Goal: Information Seeking & Learning: Find specific fact

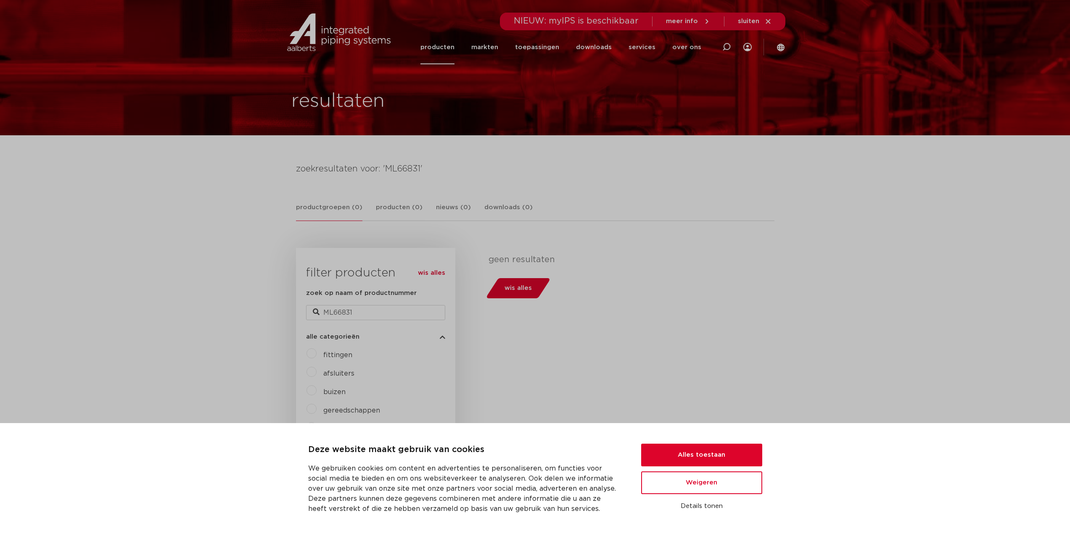
click at [582, 228] on div "zoekresultaten voor: 'ML66831' productgroepen (0) producten (0) nieuws (0) down…" at bounding box center [535, 419] width 492 height 514
click at [693, 452] on button "Alles toestaan" at bounding box center [701, 455] width 121 height 23
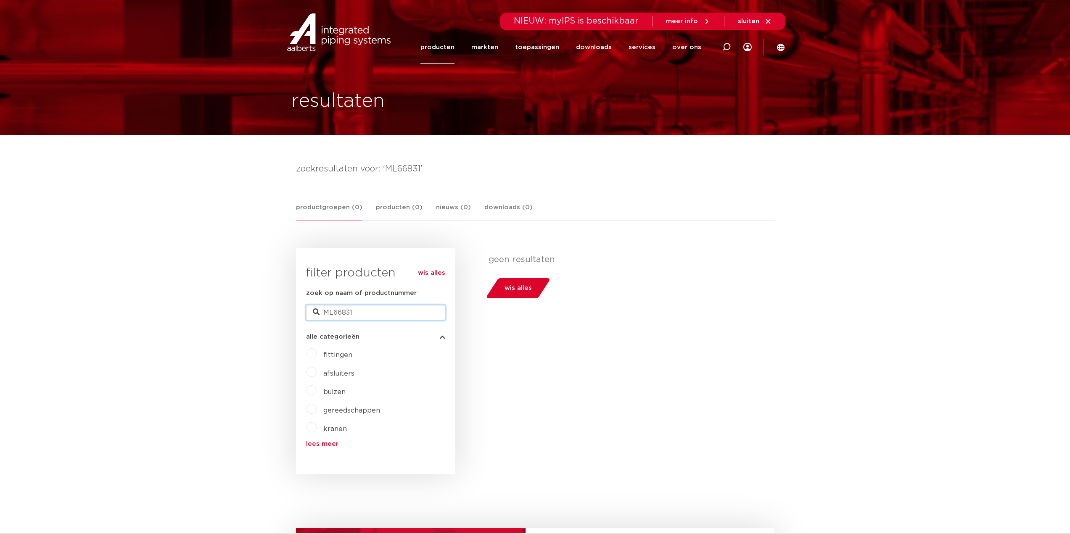
drag, startPoint x: 344, startPoint y: 313, endPoint x: 303, endPoint y: 308, distance: 41.1
click at [303, 308] on div "wis alles filter producten zoek op naam of productnummer ML66831 alle categorie…" at bounding box center [375, 361] width 159 height 227
paste input "6207212"
type input "6207212"
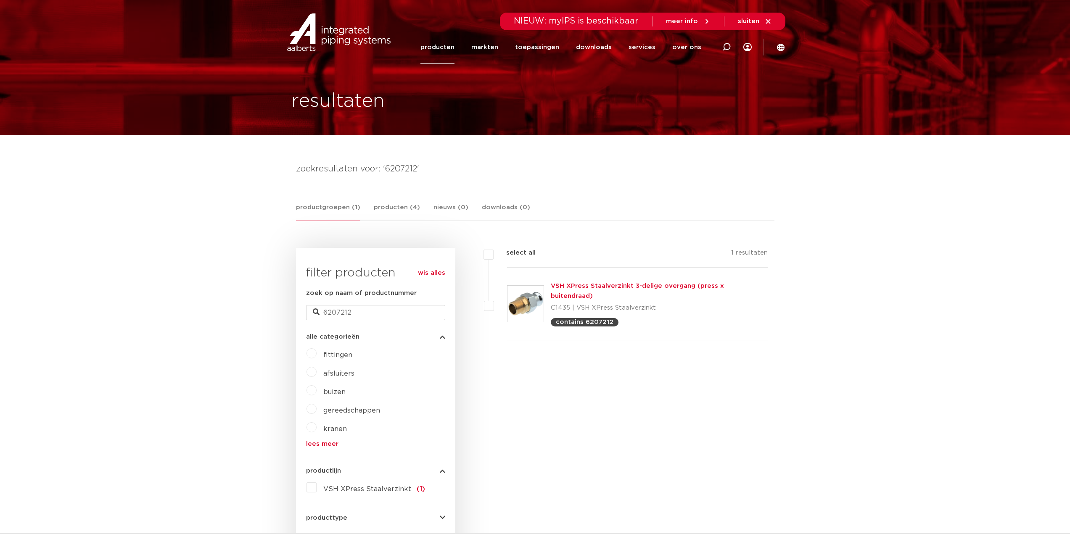
click at [600, 287] on link "VSH XPress Staalverzinkt 3-delige overgang (press x buitendraad)" at bounding box center [637, 291] width 173 height 16
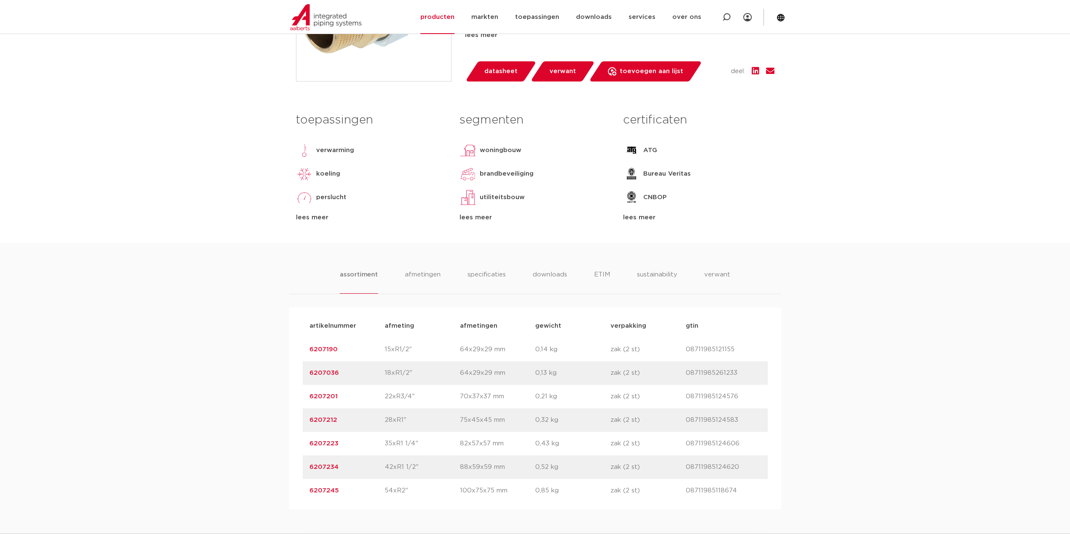
scroll to position [168, 0]
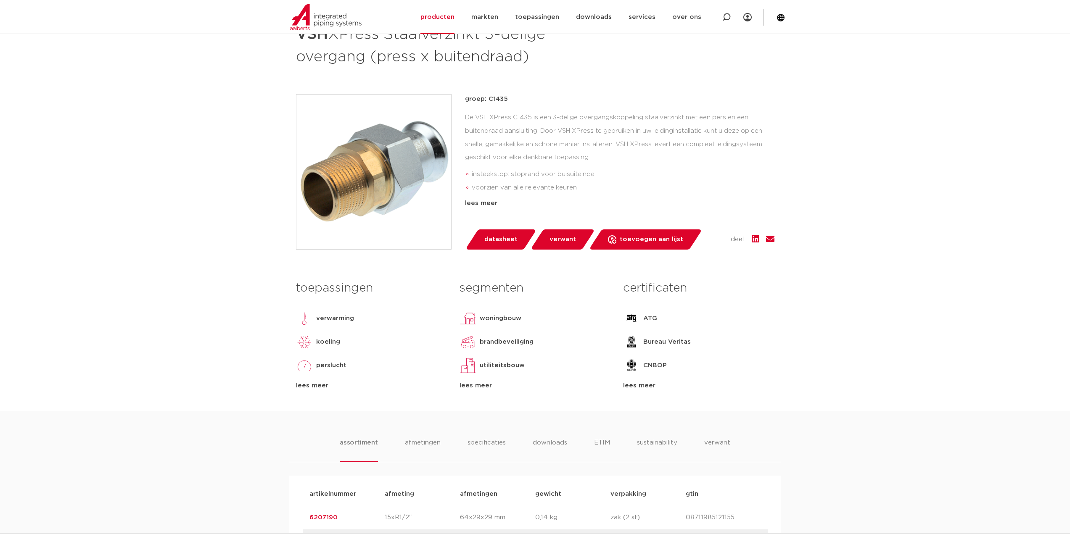
drag, startPoint x: 484, startPoint y: 203, endPoint x: 490, endPoint y: 206, distance: 6.8
click at [484, 203] on div "lees meer" at bounding box center [619, 203] width 309 height 10
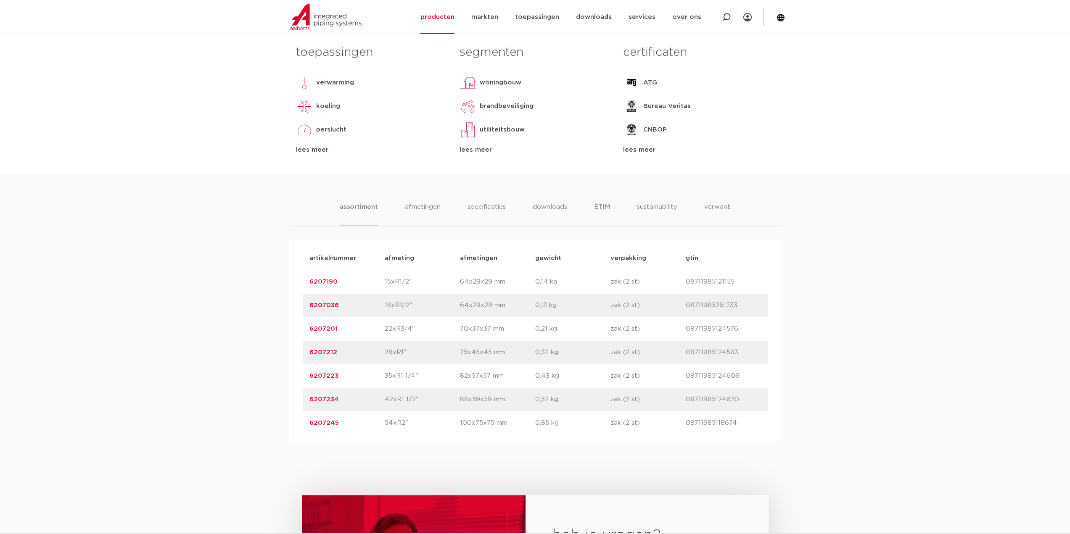
scroll to position [589, 0]
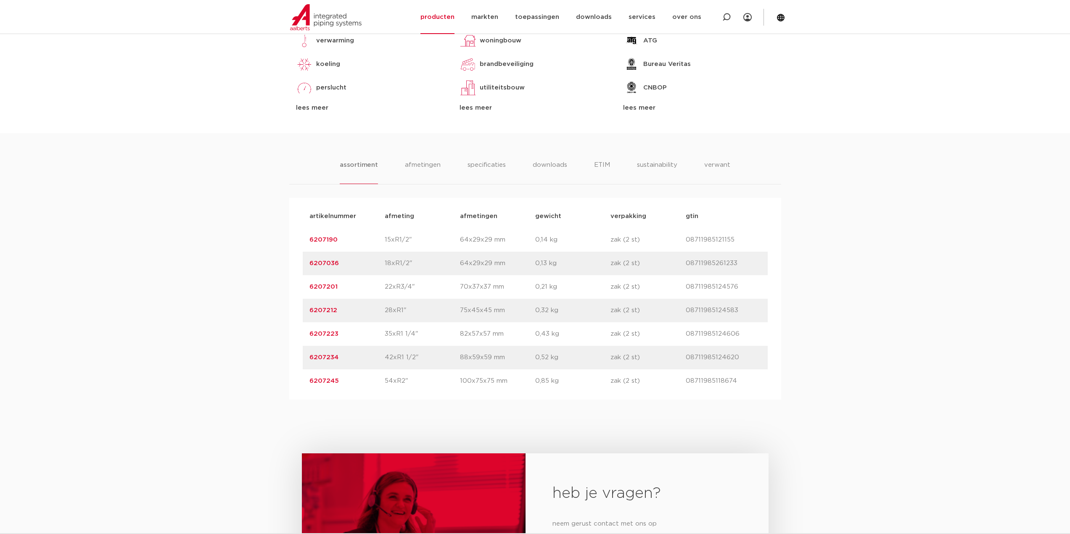
click at [1019, 203] on div "assortiment afmetingen specificaties downloads ETIM sustainability verwant asso…" at bounding box center [535, 266] width 1070 height 267
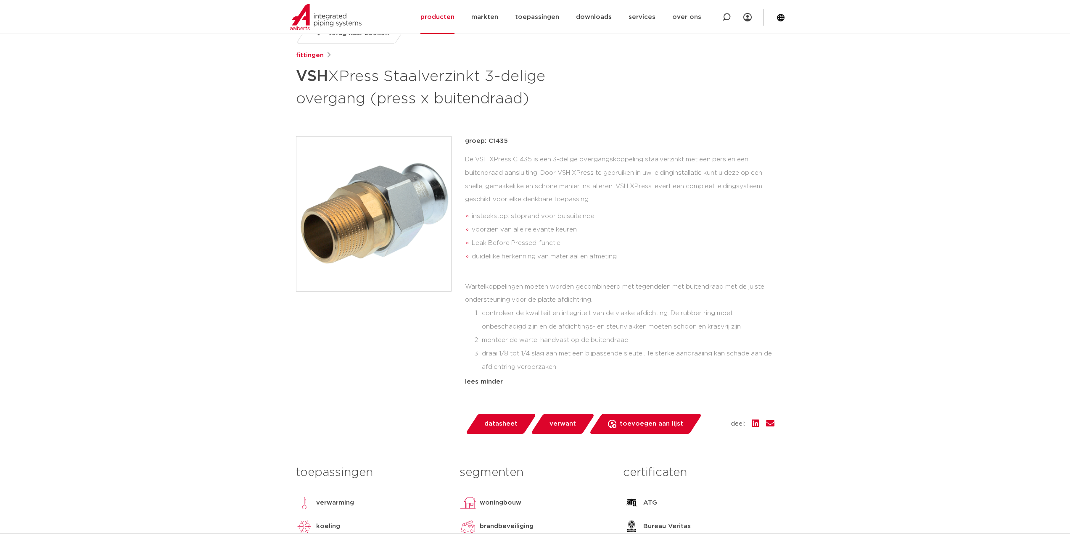
scroll to position [0, 0]
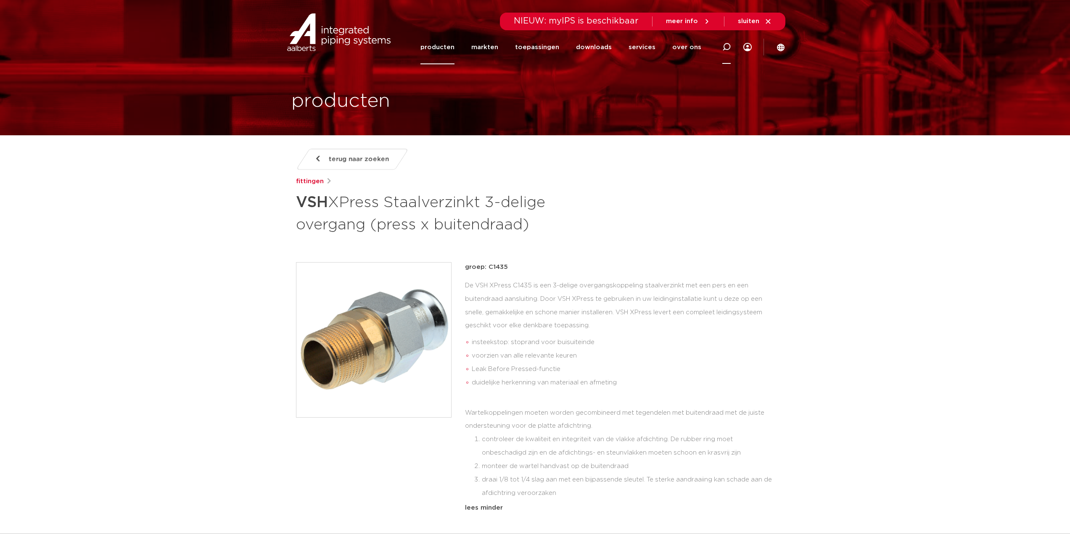
click at [728, 48] on icon at bounding box center [726, 47] width 8 height 8
paste input "6208939"
type input "6208939"
click button "Zoeken" at bounding box center [0, 0] width 0 height 0
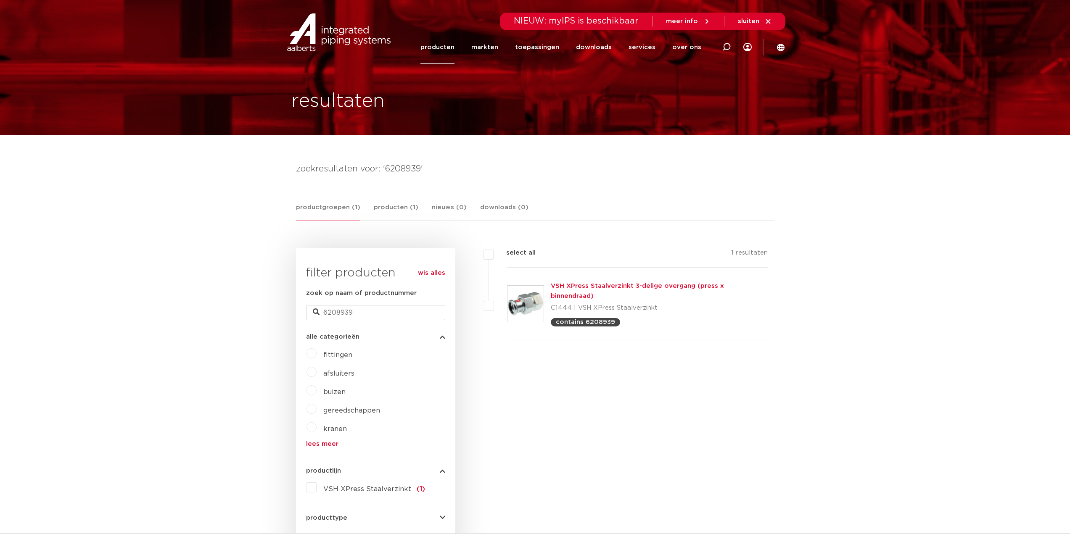
click at [605, 285] on link "VSH XPress Staalverzinkt 3-delige overgang (press x binnendraad)" at bounding box center [637, 291] width 173 height 16
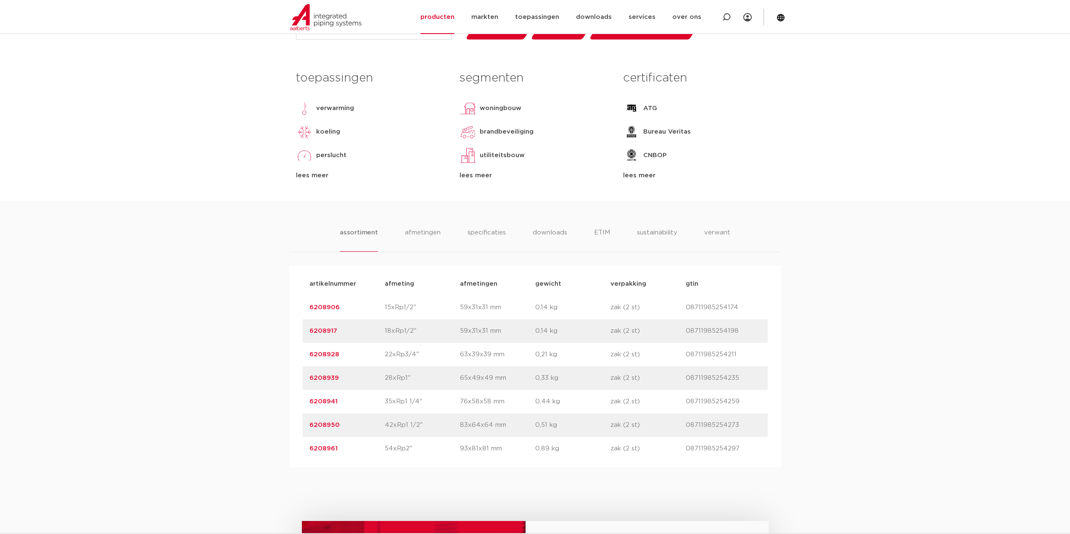
scroll to position [420, 0]
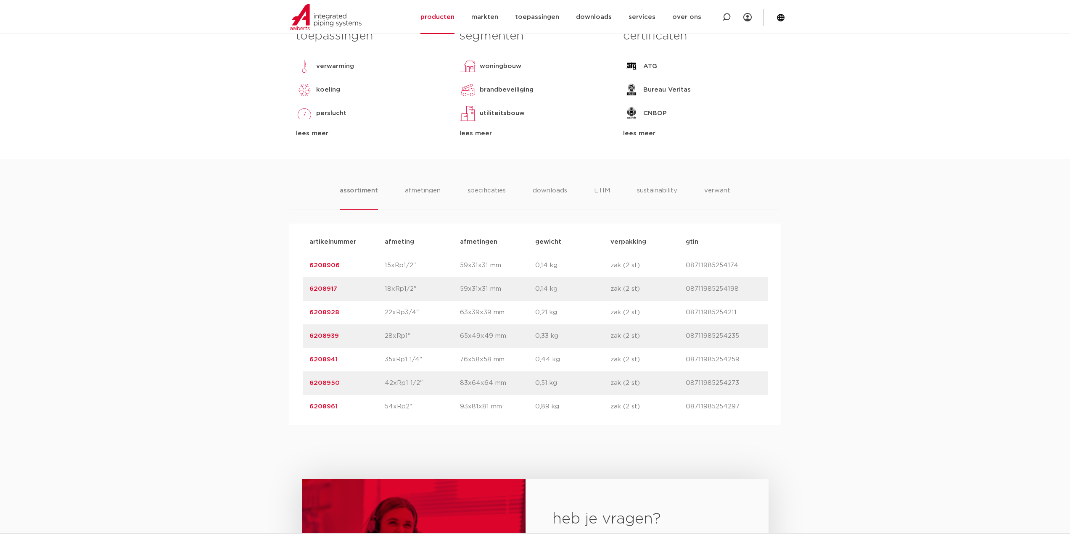
click at [969, 251] on div "assortiment [GEOGRAPHIC_DATA] specificaties downloads ETIM sustainability verwa…" at bounding box center [535, 292] width 1070 height 267
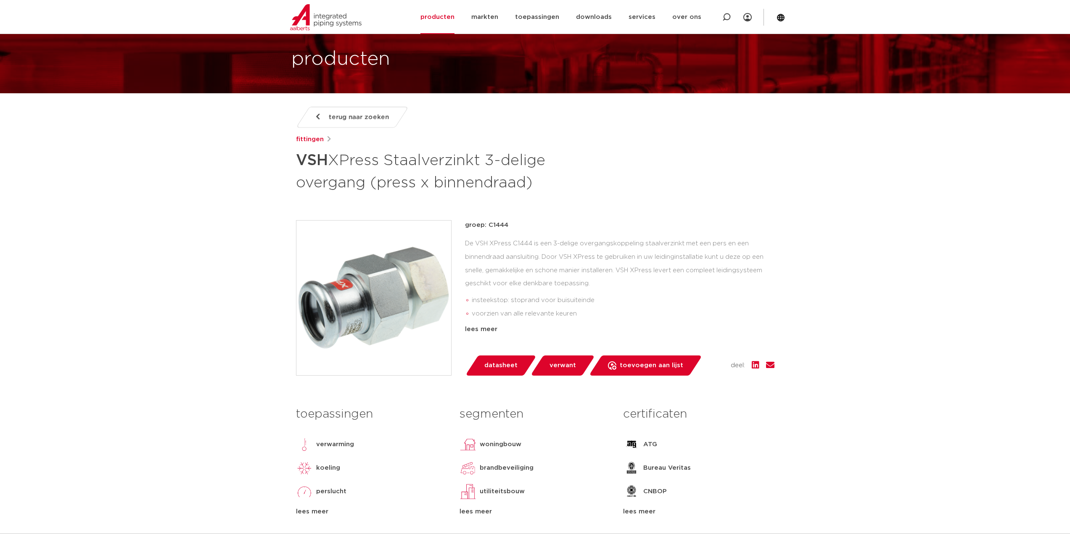
scroll to position [0, 0]
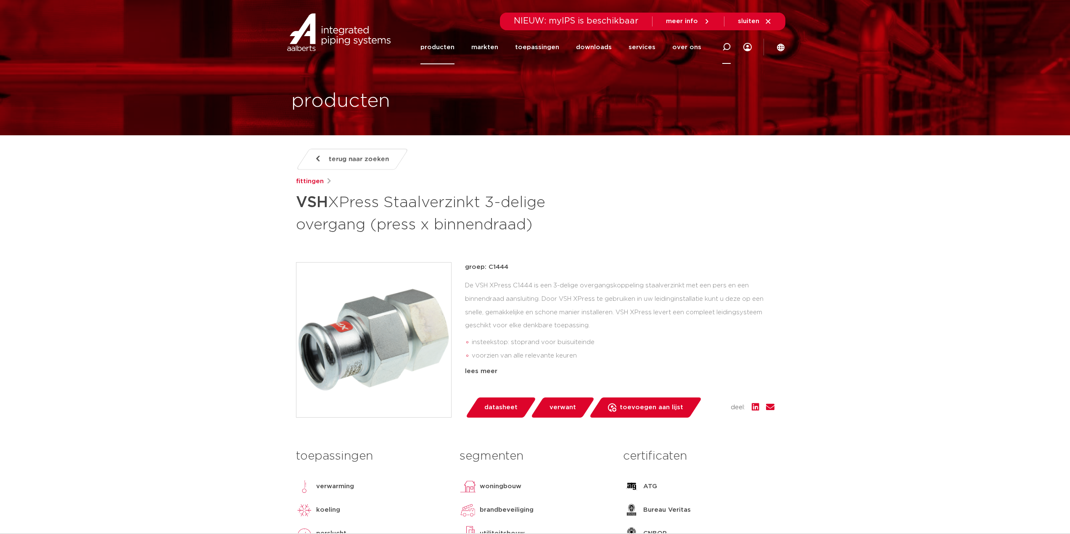
click at [726, 47] on icon at bounding box center [726, 47] width 8 height 8
paste input "27085"
type input "27085"
click button "Zoeken" at bounding box center [0, 0] width 0 height 0
